Goal: Transaction & Acquisition: Purchase product/service

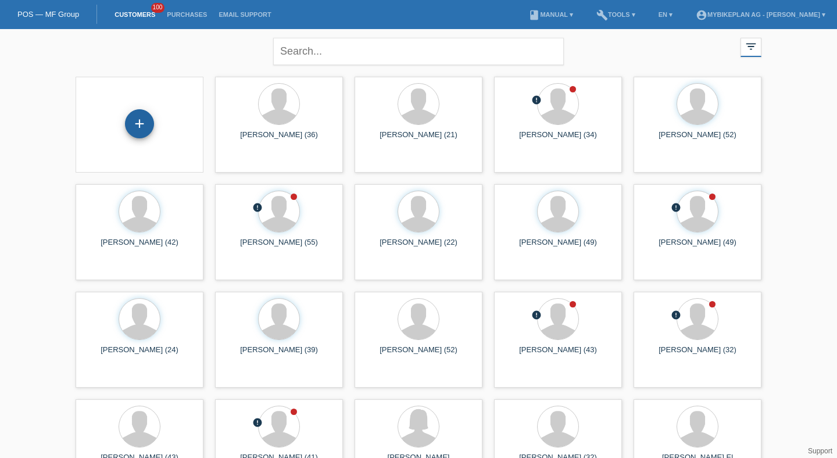
click at [133, 113] on div "+" at bounding box center [139, 123] width 29 height 29
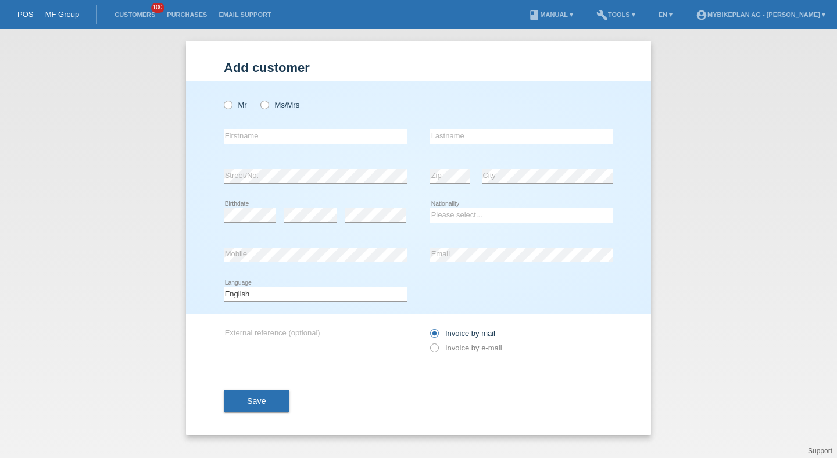
click at [232, 110] on div "Mr Ms/Mrs" at bounding box center [315, 105] width 183 height 24
click at [238, 108] on label "Mr" at bounding box center [235, 105] width 23 height 9
click at [231, 108] on input "Mr" at bounding box center [228, 105] width 8 height 8
radio input "true"
click at [239, 126] on div "error Firstname" at bounding box center [315, 137] width 183 height 40
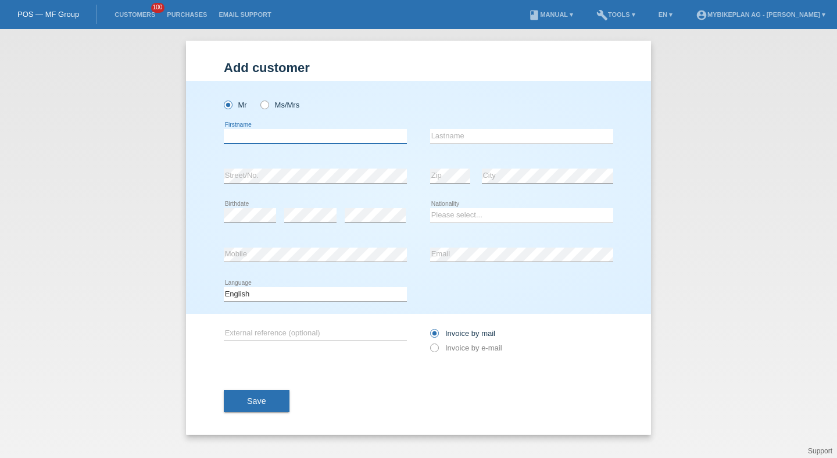
click at [242, 132] on input "text" at bounding box center [315, 136] width 183 height 15
type input "Florian"
type input "Knobel"
click at [120, 13] on link "Customers" at bounding box center [135, 14] width 52 height 7
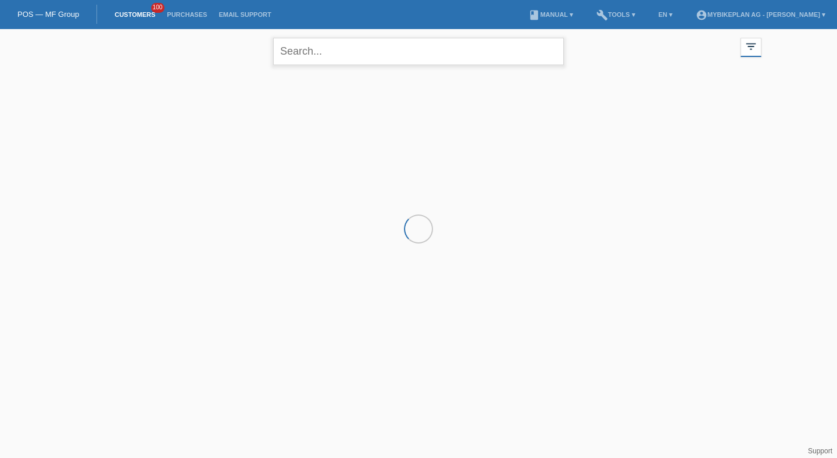
click at [308, 44] on input "text" at bounding box center [418, 51] width 291 height 27
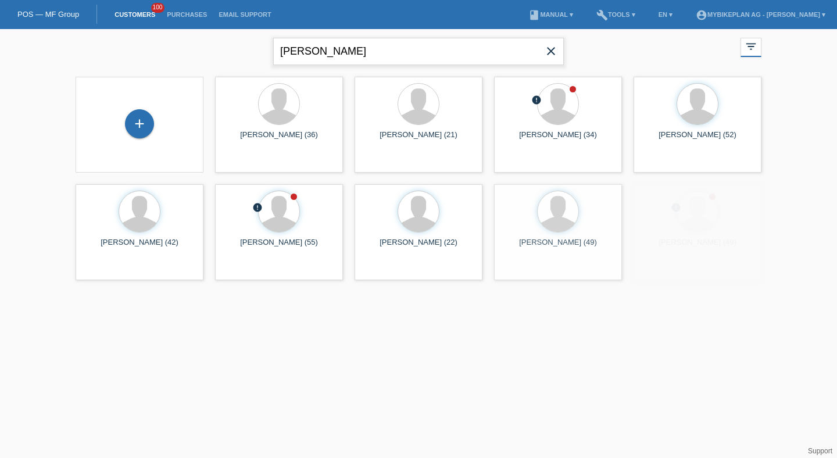
type input "knobel"
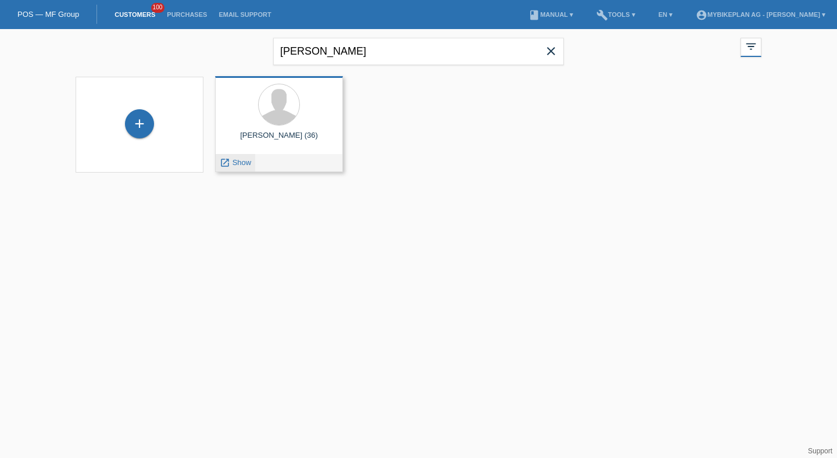
click at [239, 165] on span "Show" at bounding box center [241, 162] width 19 height 9
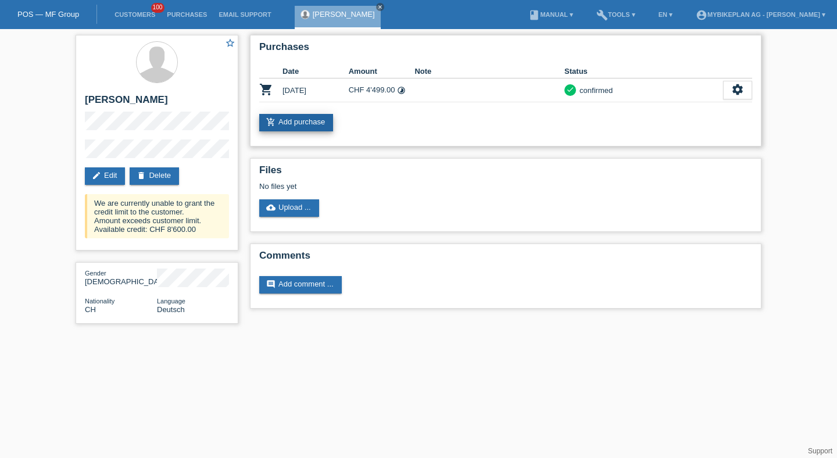
click at [311, 124] on link "add_shopping_cart Add purchase" at bounding box center [296, 122] width 74 height 17
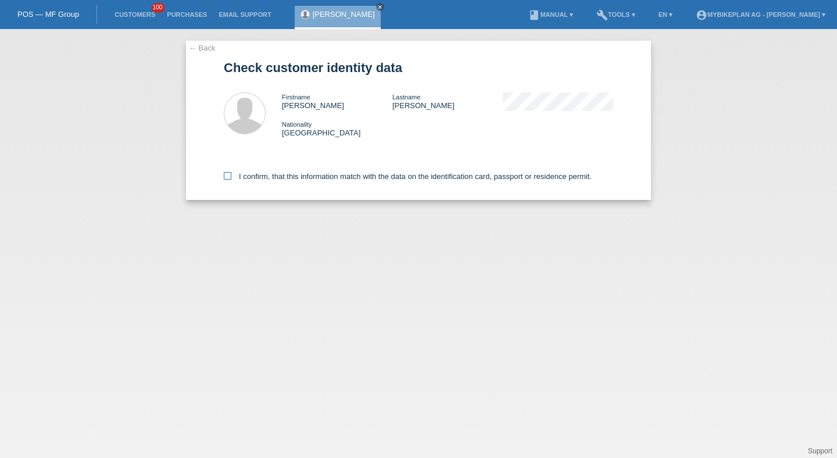
click at [324, 176] on label "I confirm, that this information match with the data on the identification card…" at bounding box center [408, 176] width 368 height 9
click at [231, 176] on input "I confirm, that this information match with the data on the identification card…" at bounding box center [228, 176] width 8 height 8
checkbox input "true"
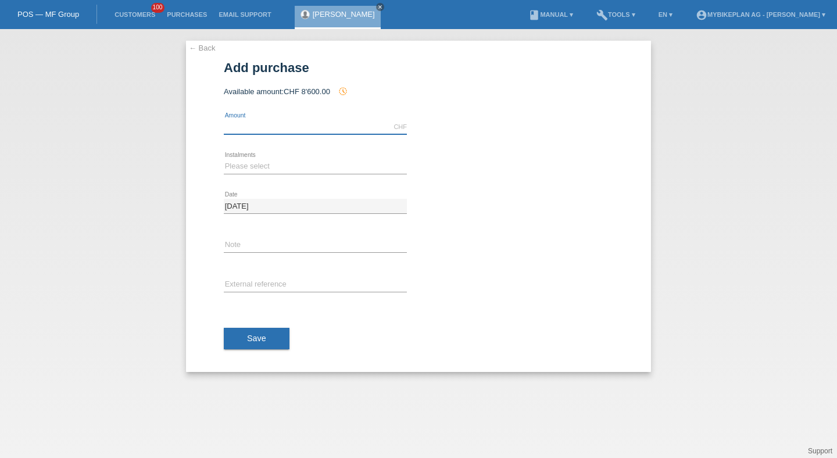
click at [253, 120] on input "text" at bounding box center [315, 127] width 183 height 15
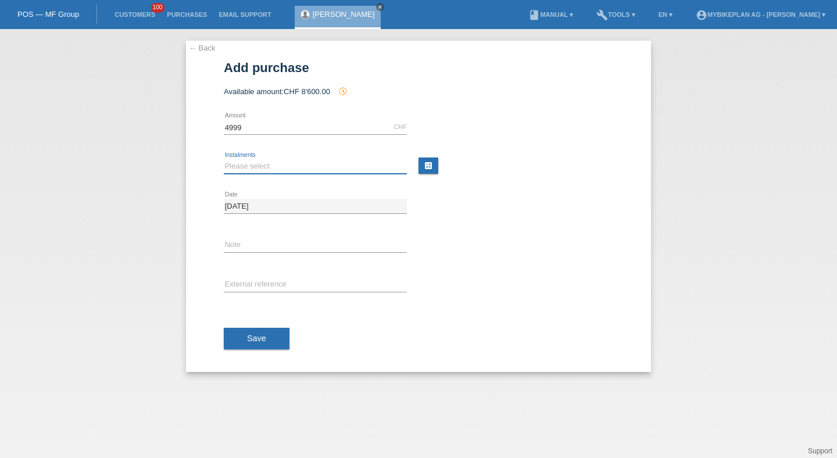
type input "4999.00"
click at [235, 166] on select "Please select 6 instalments 12 instalments 18 instalments 24 instalments 36 ins…" at bounding box center [315, 166] width 183 height 14
select select "488"
click at [224, 159] on select "Please select 6 instalments 12 instalments 18 instalments 24 instalments 36 ins…" at bounding box center [315, 166] width 183 height 14
click at [252, 290] on input "text" at bounding box center [315, 285] width 183 height 15
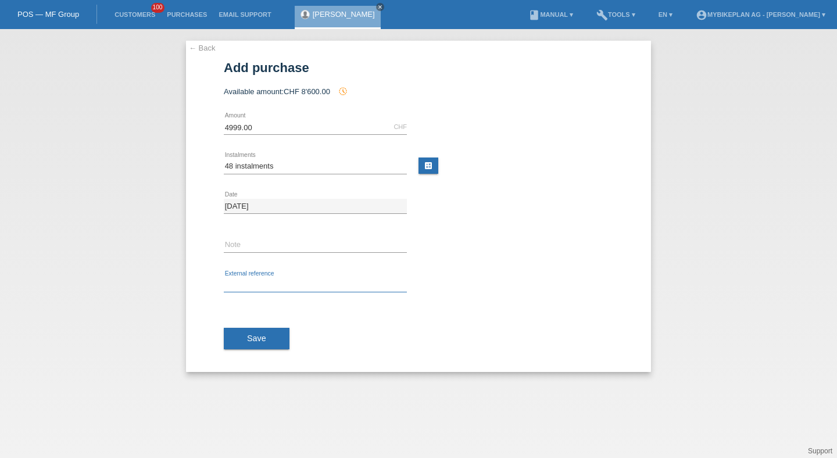
paste input "44541600952"
type input "44541600952"
click at [250, 329] on button "Save" at bounding box center [257, 339] width 66 height 22
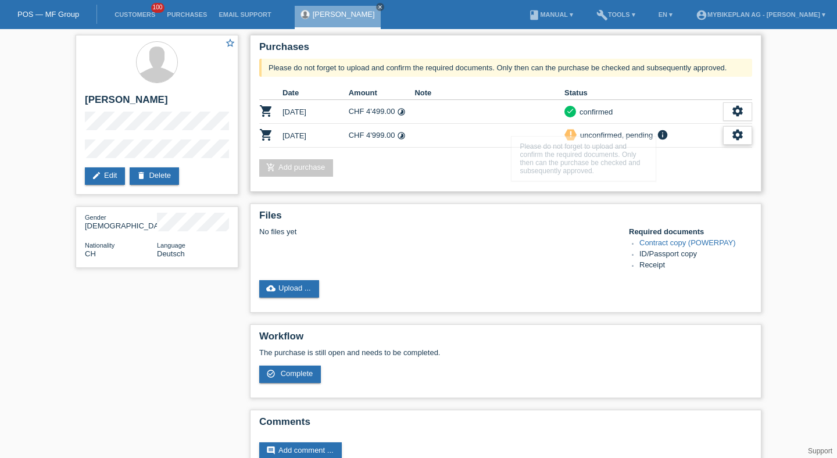
click at [736, 135] on icon "settings" at bounding box center [737, 134] width 13 height 13
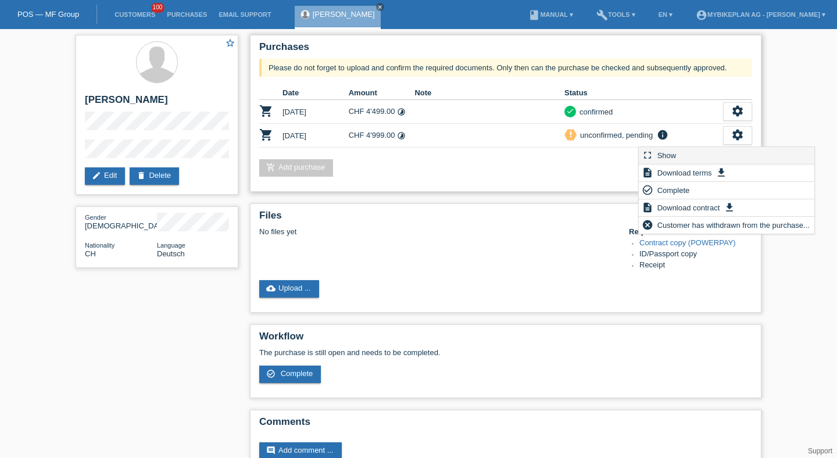
click at [715, 153] on div "fullscreen Show" at bounding box center [726, 155] width 175 height 17
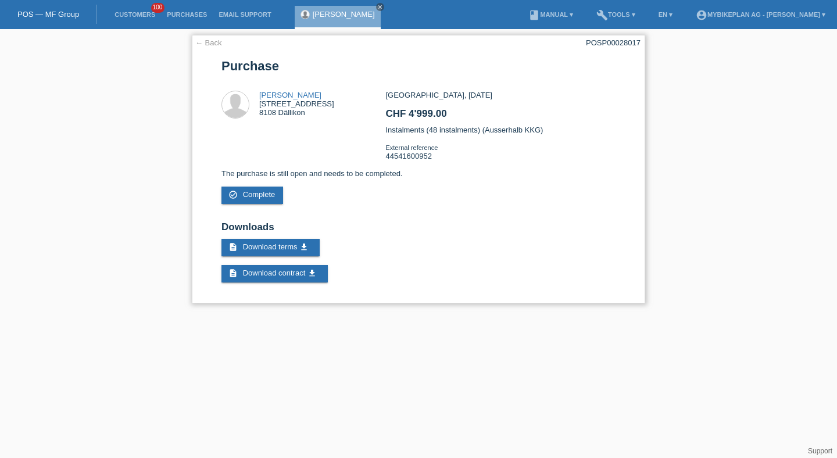
click at [614, 41] on div "POSP00028017" at bounding box center [613, 42] width 55 height 9
copy div "POSP00028017"
